Goal: Obtain resource: Download file/media

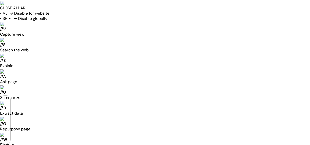
scroll to position [399, 0]
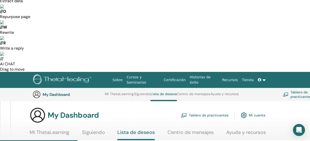
scroll to position [113, 0]
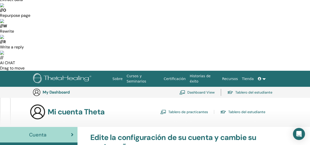
scroll to position [161, 0]
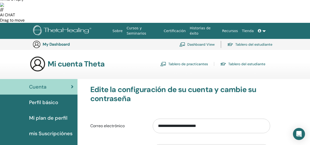
drag, startPoint x: 118, startPoint y: 56, endPoint x: 119, endPoint y: 65, distance: 9.4
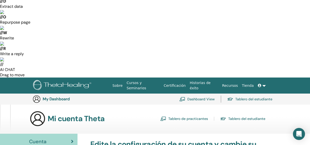
scroll to position [61, 0]
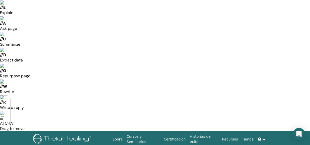
scroll to position [61, 0]
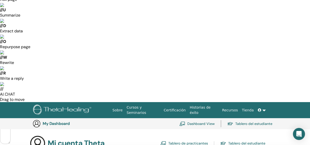
scroll to position [86, 0]
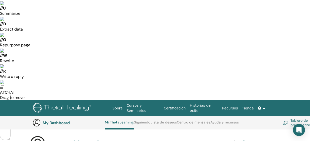
scroll to position [63, 0]
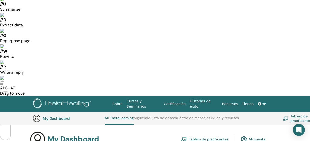
scroll to position [188, 0]
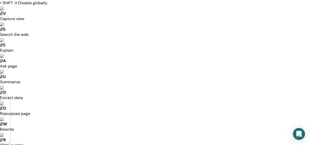
scroll to position [0, 0]
